Goal: Transaction & Acquisition: Purchase product/service

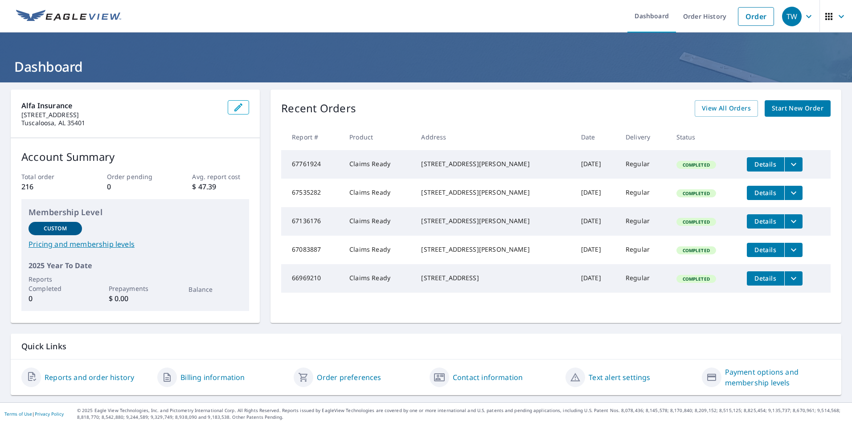
click at [781, 111] on span "Start New Order" at bounding box center [798, 108] width 52 height 11
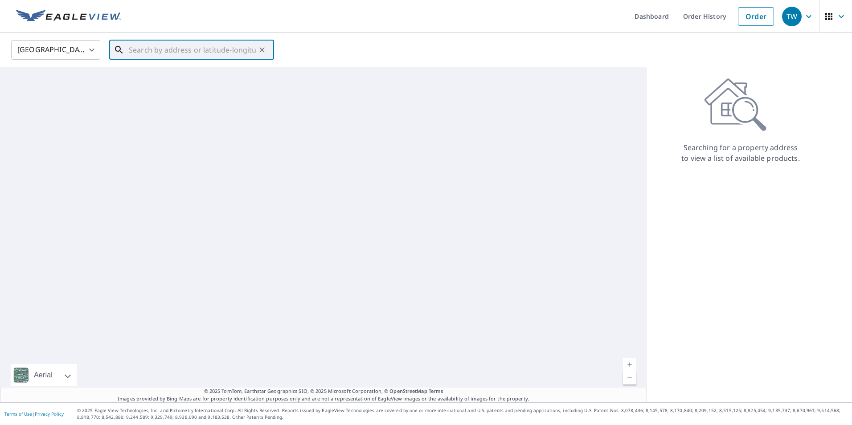
click at [151, 54] on input "text" at bounding box center [192, 49] width 127 height 25
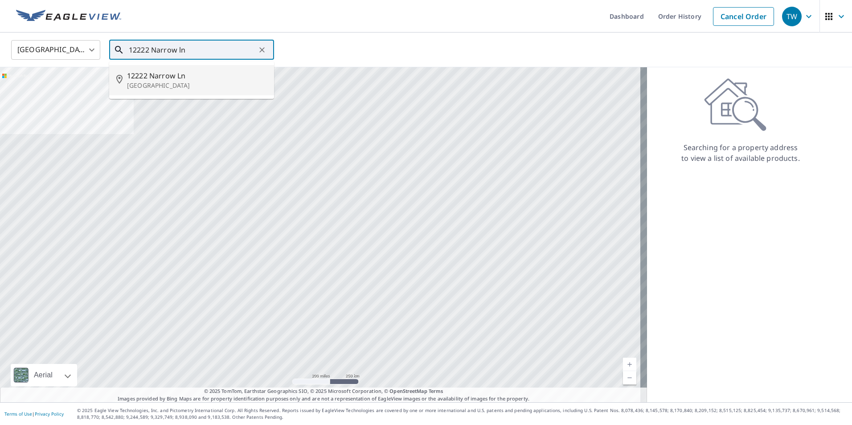
click at [194, 83] on p "[GEOGRAPHIC_DATA]" at bounding box center [197, 85] width 140 height 9
type input "[STREET_ADDRESS]"
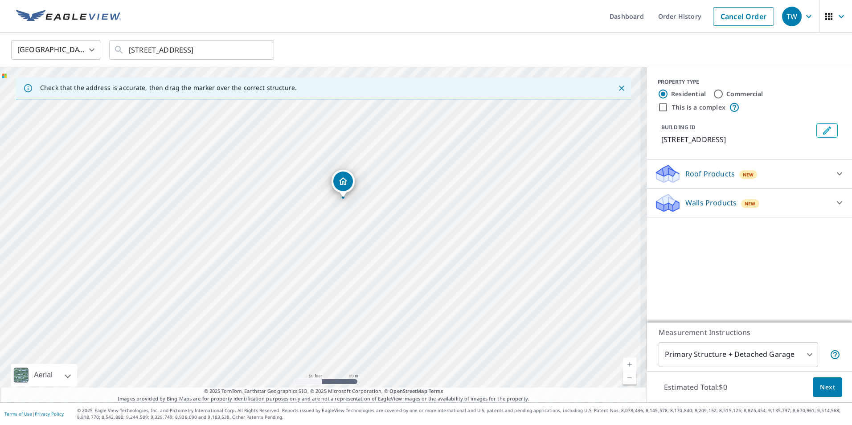
drag, startPoint x: 348, startPoint y: 162, endPoint x: 373, endPoint y: 323, distance: 163.2
click at [373, 323] on div "[STREET_ADDRESS]" at bounding box center [323, 234] width 647 height 335
click at [786, 359] on body "TW TW Dashboard Order History Cancel Order TW United States [GEOGRAPHIC_DATA] ​…" at bounding box center [426, 212] width 852 height 425
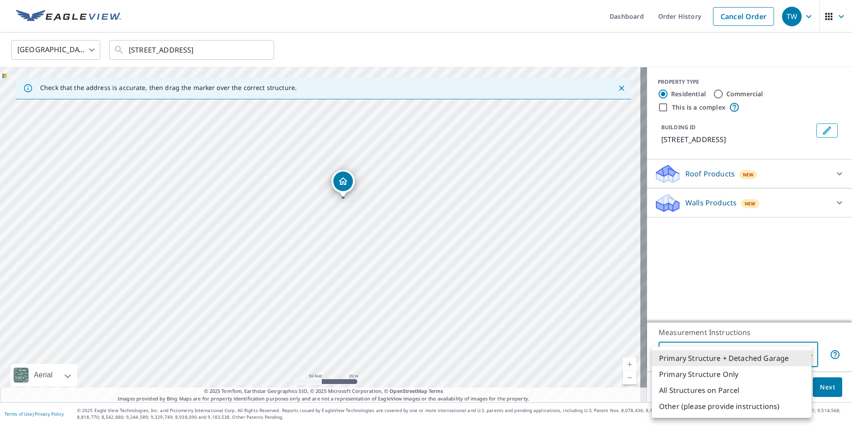
click at [791, 323] on div at bounding box center [426, 212] width 852 height 425
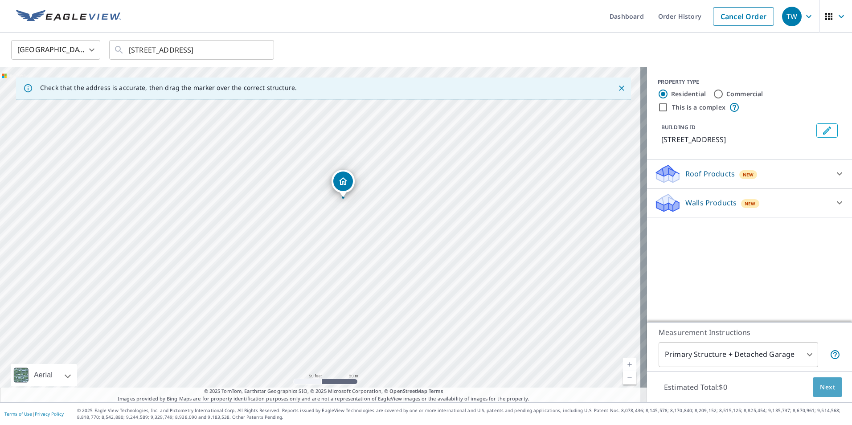
click at [823, 387] on span "Next" at bounding box center [827, 387] width 15 height 11
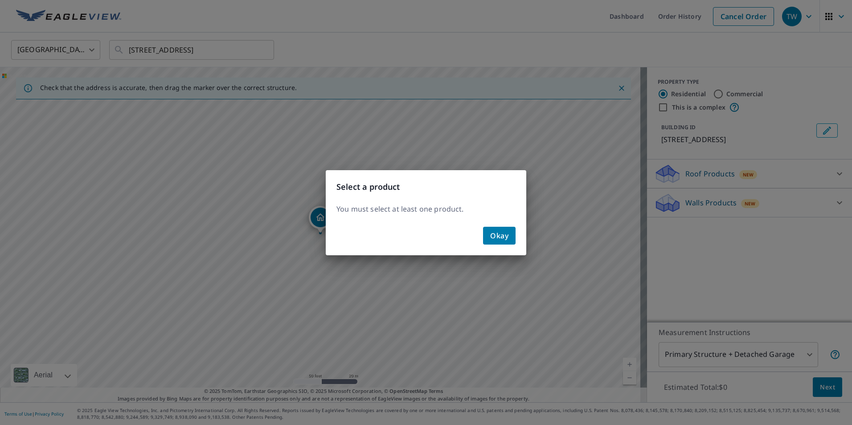
drag, startPoint x: 496, startPoint y: 234, endPoint x: 577, endPoint y: 233, distance: 80.2
click at [498, 234] on span "Okay" at bounding box center [499, 235] width 18 height 12
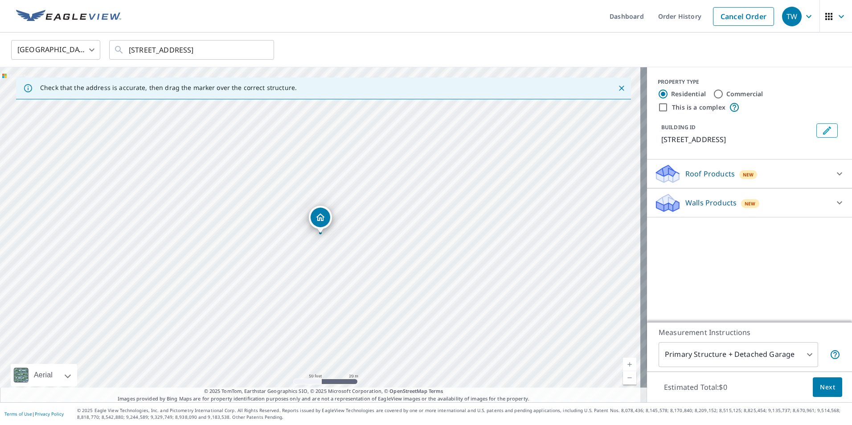
click at [811, 180] on div "Roof Products New" at bounding box center [741, 174] width 175 height 21
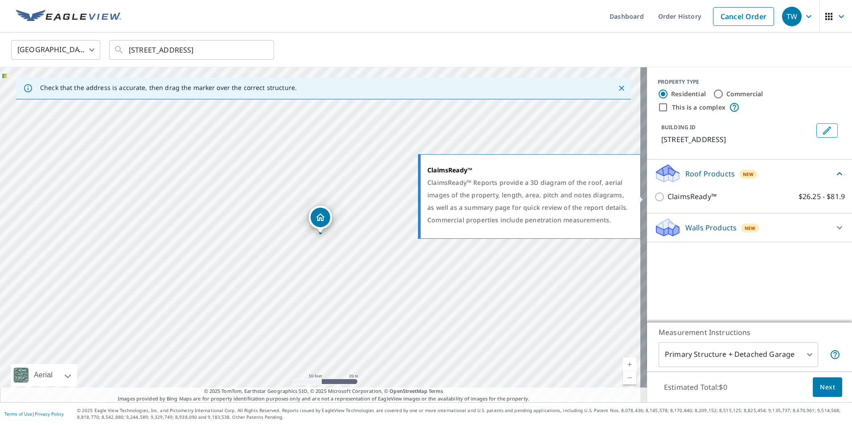
click at [654, 198] on input "ClaimsReady™ $26.25 - $81.9" at bounding box center [660, 197] width 13 height 11
checkbox input "true"
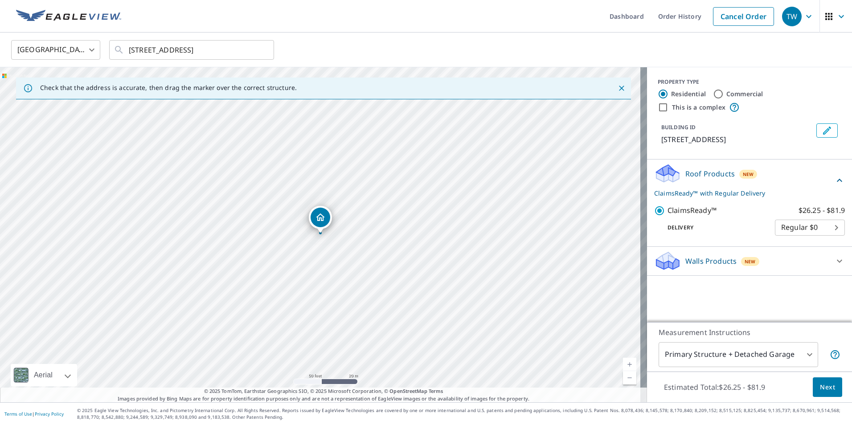
click at [828, 385] on button "Next" at bounding box center [827, 387] width 29 height 20
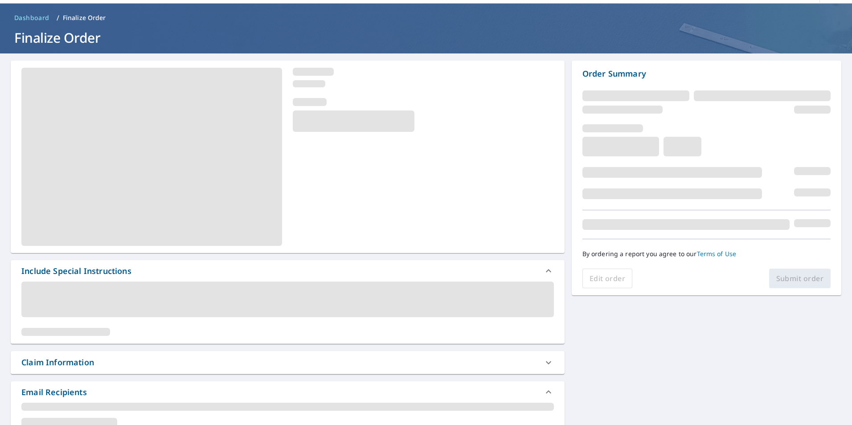
scroll to position [45, 0]
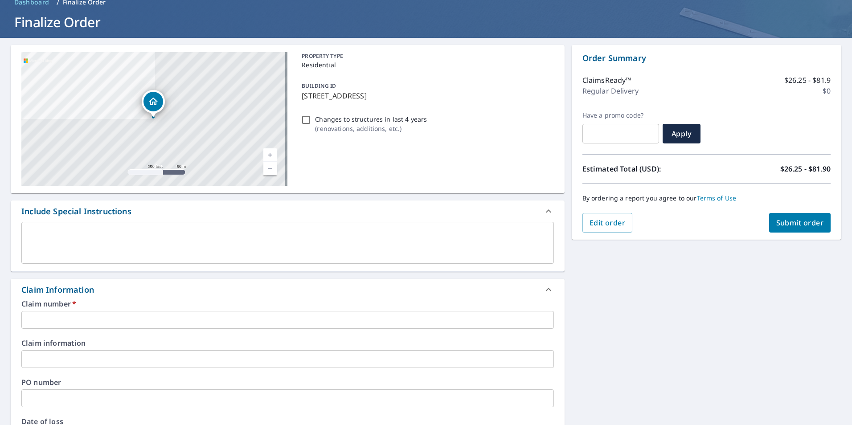
click at [395, 317] on input "text" at bounding box center [287, 320] width 532 height 18
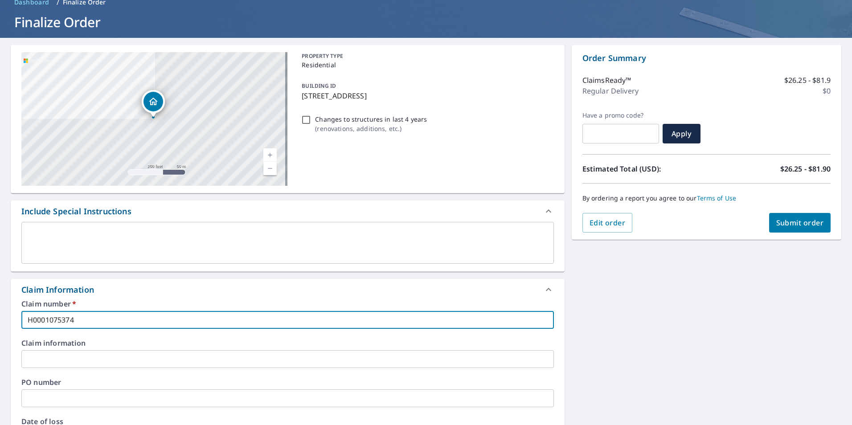
type input "H0001075374"
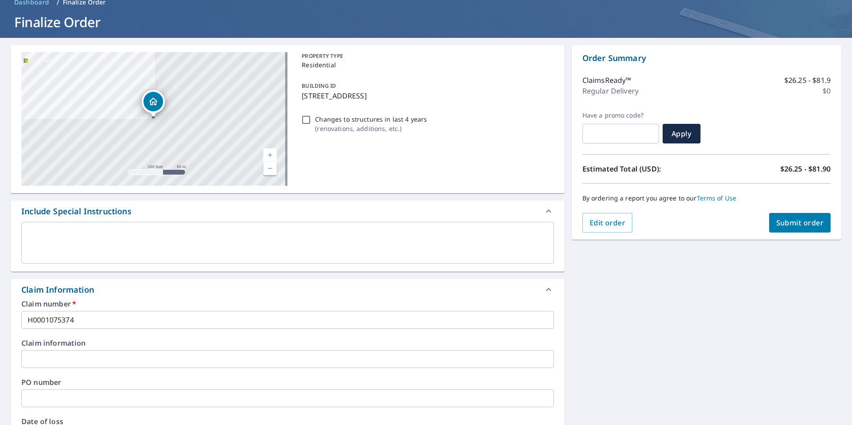
click at [625, 279] on div "[STREET_ADDRESS] A standard road map Aerial A detailed look from above Labels L…" at bounding box center [426, 365] width 852 height 654
click at [781, 224] on span "Submit order" at bounding box center [800, 223] width 48 height 10
